Goal: Task Accomplishment & Management: Complete application form

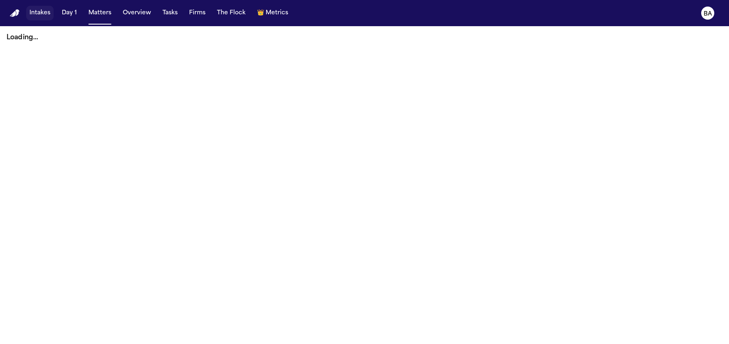
click at [33, 10] on button "Intakes" at bounding box center [39, 13] width 27 height 15
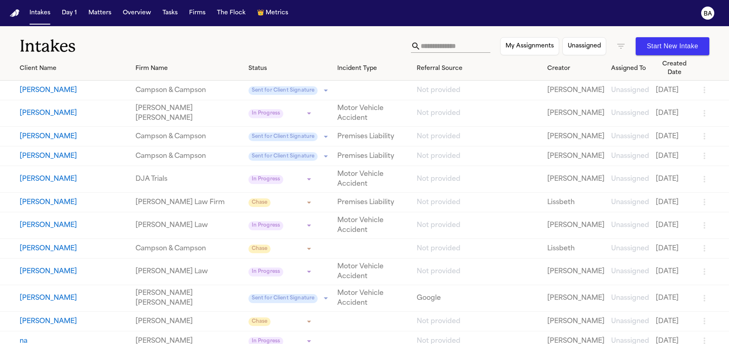
click at [57, 86] on button "[PERSON_NAME]" at bounding box center [74, 91] width 109 height 10
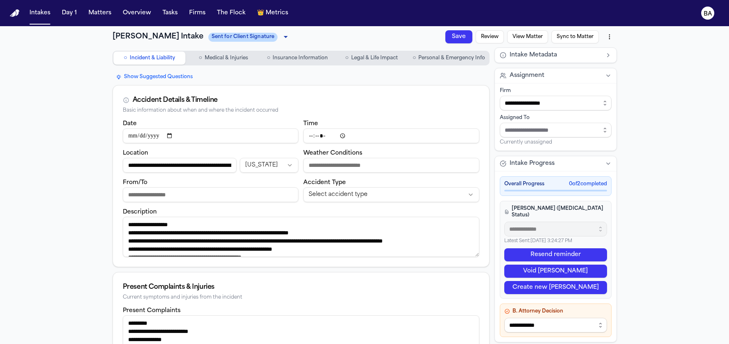
click at [211, 57] on span "Medical & Injuries" at bounding box center [226, 58] width 43 height 7
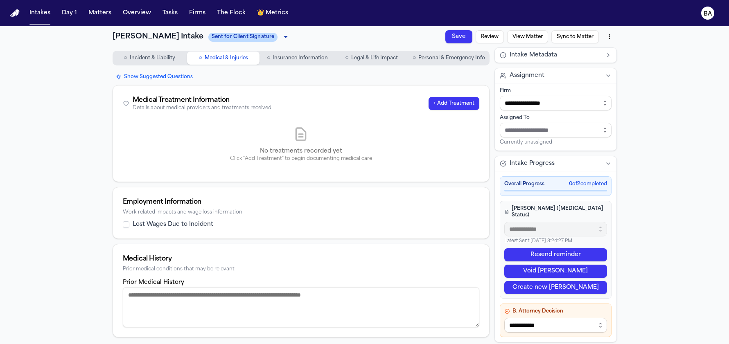
click at [273, 57] on span "Insurance Information" at bounding box center [300, 58] width 55 height 7
